Goal: Check status

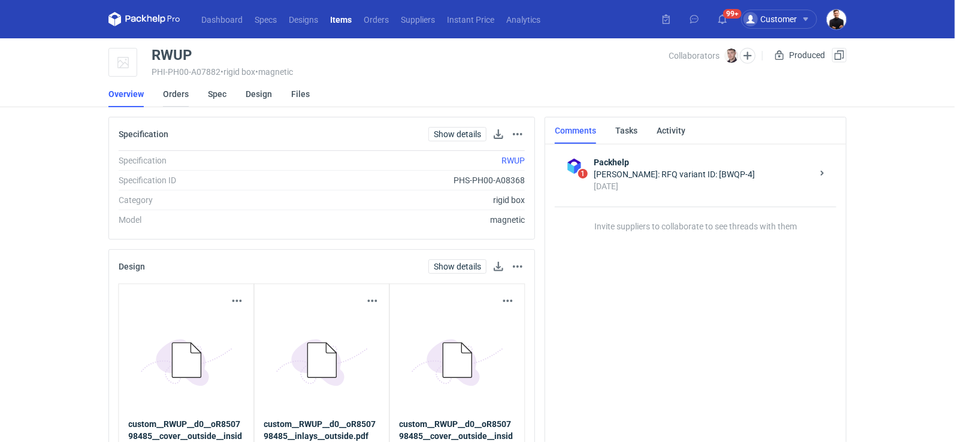
click at [179, 96] on link "Orders" at bounding box center [176, 94] width 26 height 26
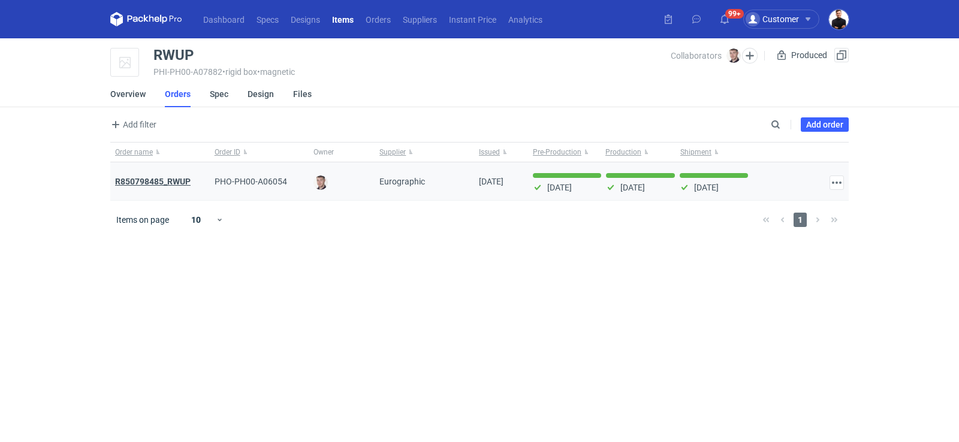
click at [177, 177] on strong "R850798485_RWUP" at bounding box center [152, 182] width 75 height 10
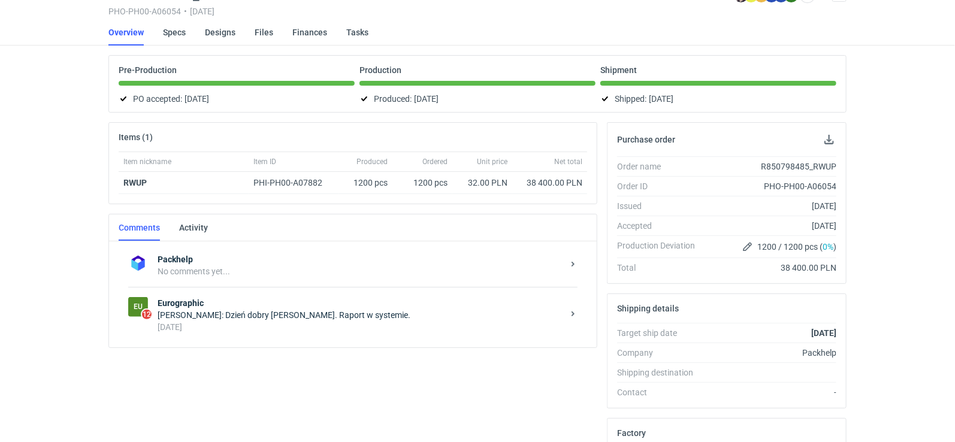
scroll to position [93, 0]
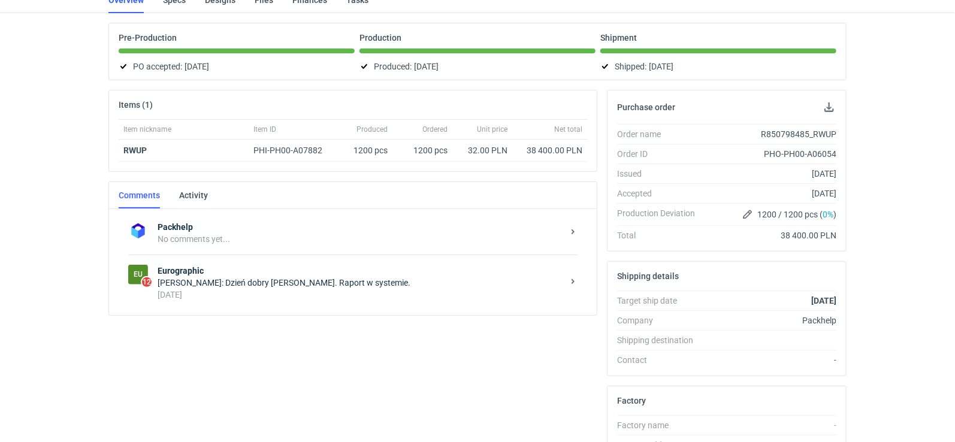
click at [290, 291] on div "[DATE]" at bounding box center [361, 295] width 406 height 12
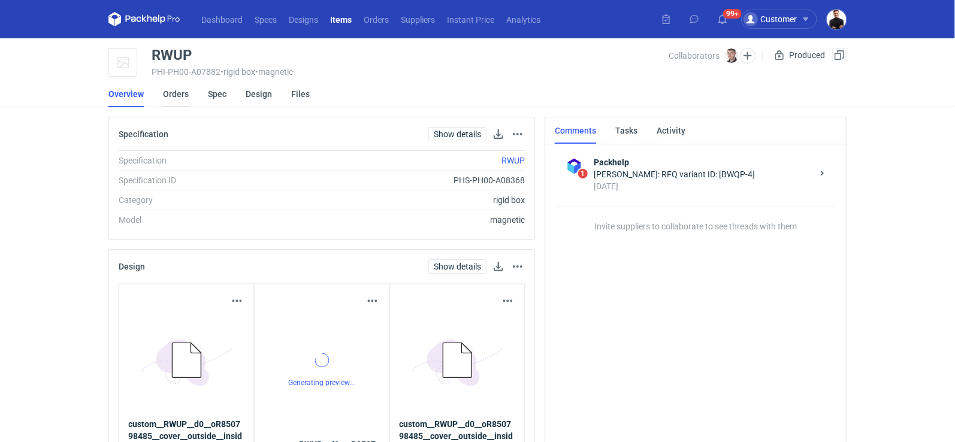
click at [184, 92] on link "Orders" at bounding box center [176, 94] width 26 height 26
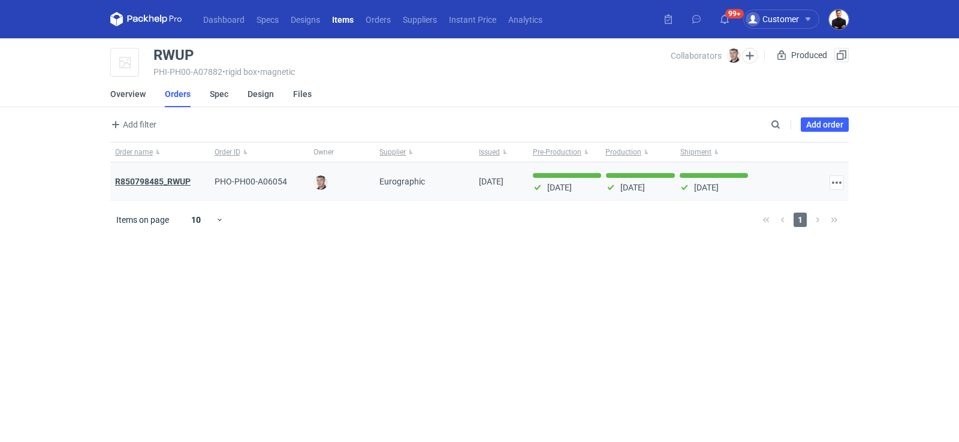
click at [161, 180] on strong "R850798485_RWUP" at bounding box center [152, 182] width 75 height 10
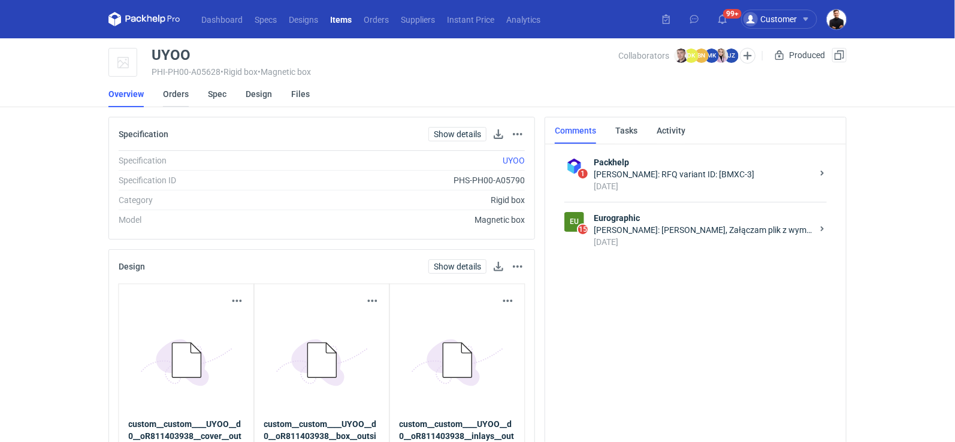
click at [186, 97] on link "Orders" at bounding box center [176, 94] width 26 height 26
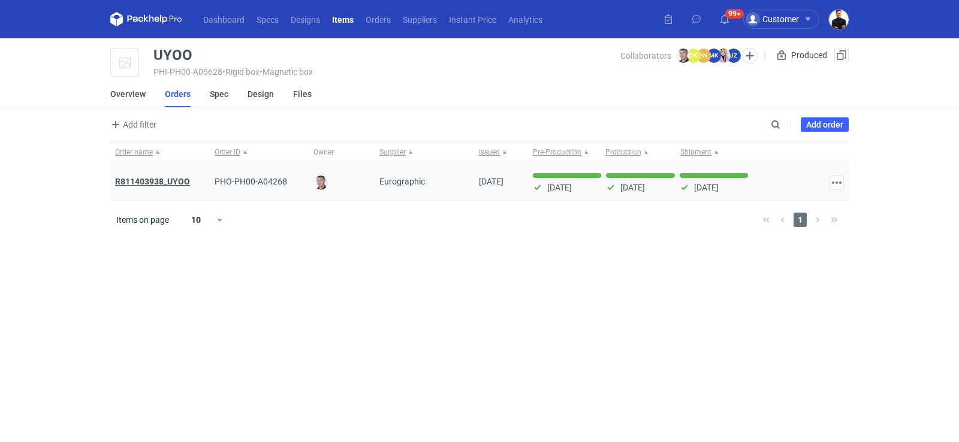
click at [176, 177] on strong "R811403938_UYOO" at bounding box center [152, 182] width 75 height 10
